Goal: Check status: Check status

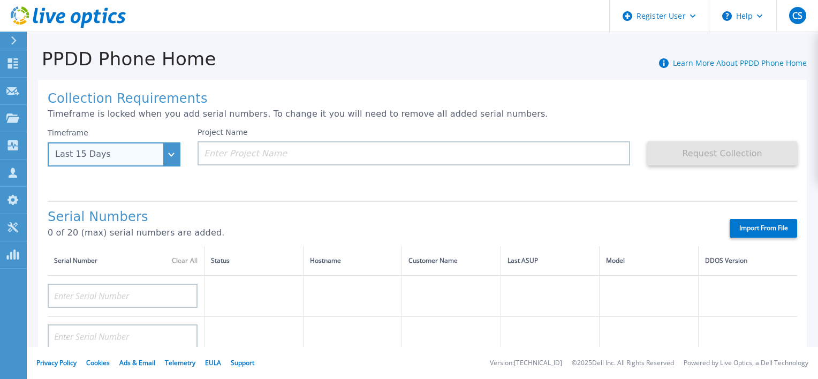
click at [171, 155] on div "Last 15 Days" at bounding box center [114, 154] width 133 height 24
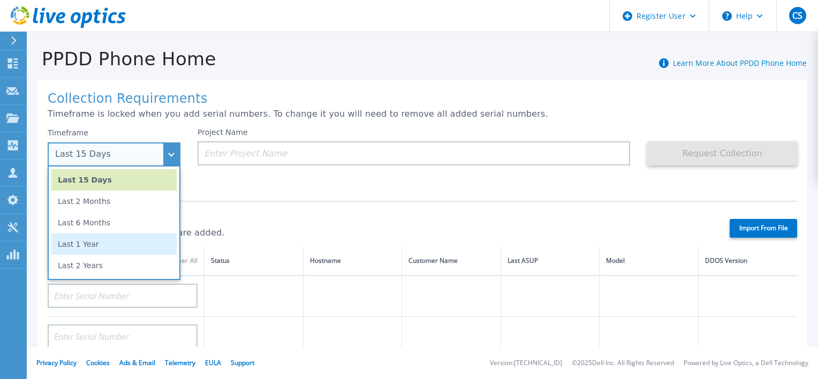
click at [88, 246] on li "Last 1 Year" at bounding box center [113, 243] width 125 height 21
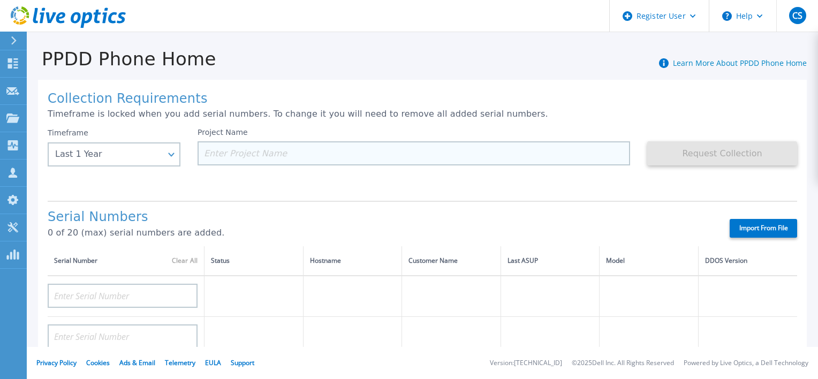
click at [227, 152] on input at bounding box center [413, 153] width 432 height 24
click at [223, 156] on input at bounding box center [413, 153] width 432 height 24
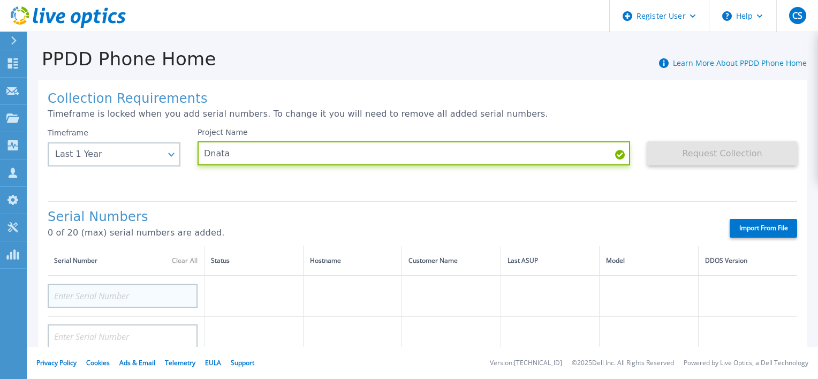
type input "Dnata"
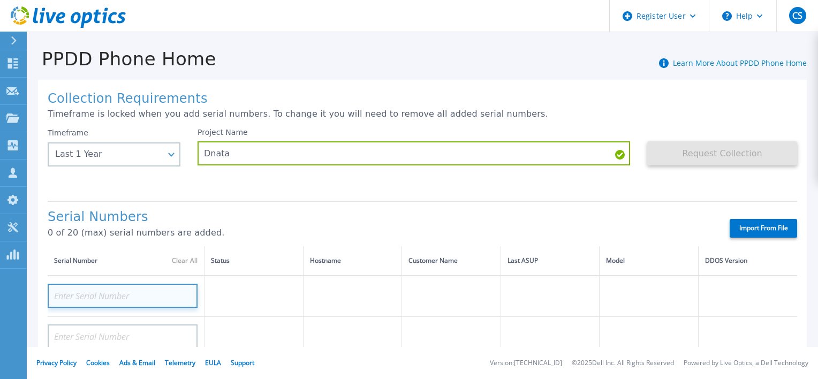
click at [90, 298] on input at bounding box center [123, 296] width 150 height 24
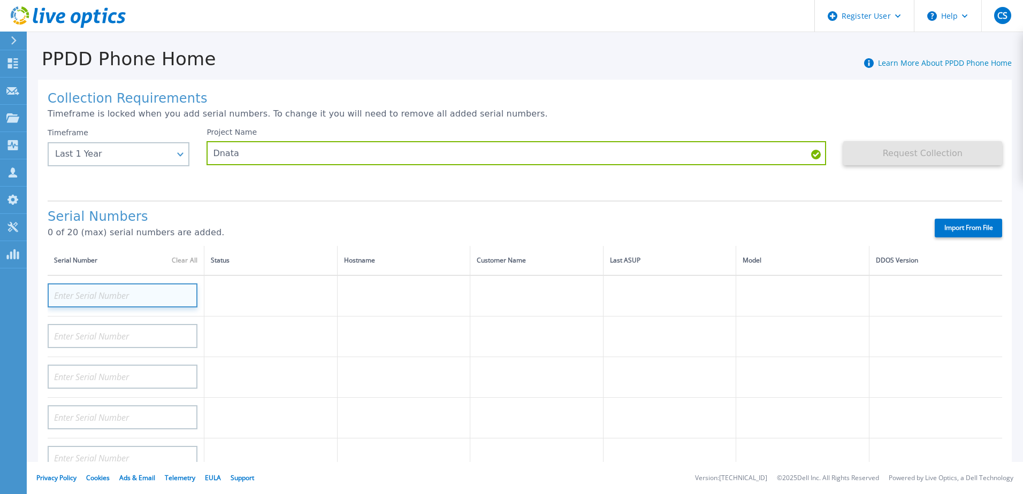
click at [90, 298] on input at bounding box center [123, 296] width 150 height 24
paste input "CKM01221305522"
type input "CKM01221305522"
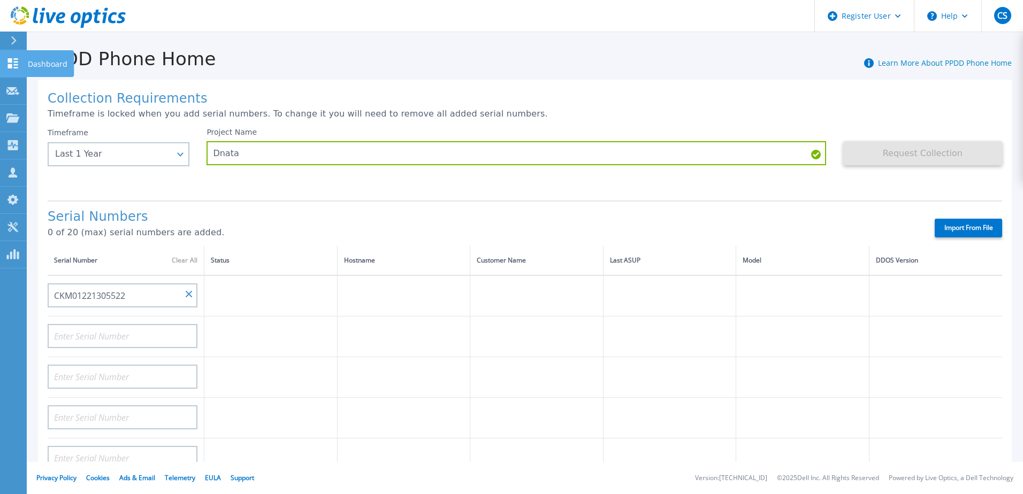
click at [12, 62] on icon at bounding box center [12, 63] width 13 height 10
